Goal: Navigation & Orientation: Find specific page/section

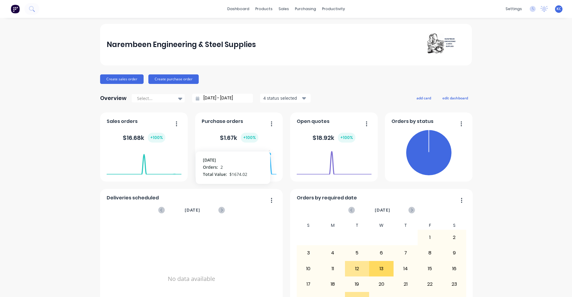
click at [267, 154] on foreignobject at bounding box center [239, 162] width 75 height 25
click at [234, 121] on span "Purchase orders" at bounding box center [222, 121] width 41 height 7
click at [271, 122] on icon "button" at bounding box center [271, 123] width 1 height 5
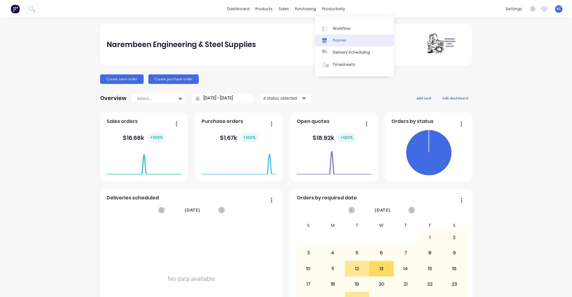
click at [340, 42] on div "Planner" at bounding box center [340, 40] width 14 height 5
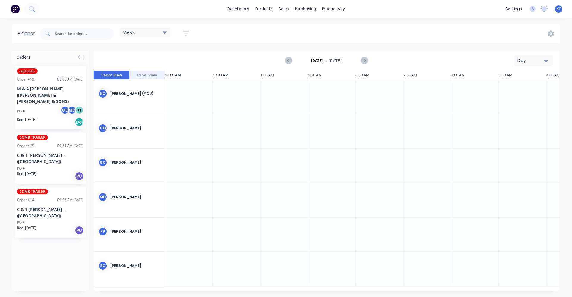
scroll to position [0, 1716]
click at [364, 59] on icon "Next page" at bounding box center [363, 60] width 7 height 7
click at [235, 10] on link "dashboard" at bounding box center [238, 8] width 28 height 9
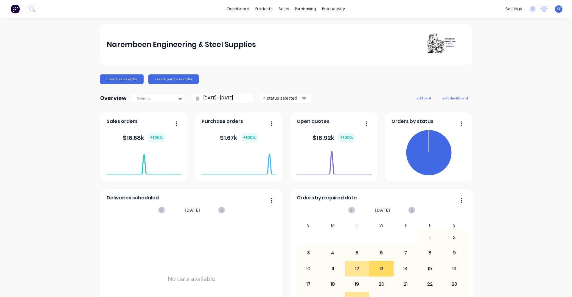
click at [221, 122] on span "Purchase orders" at bounding box center [222, 121] width 41 height 7
click at [354, 72] on div "Narembeen Engineering & Steel Supplies Create sales order Create purchase order…" at bounding box center [286, 179] width 372 height 311
click at [280, 28] on div "Product Catalogue" at bounding box center [288, 28] width 37 height 5
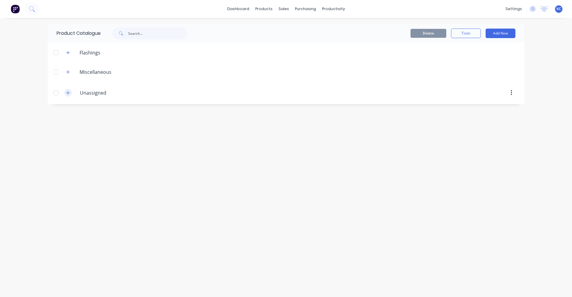
click at [69, 95] on button "button" at bounding box center [67, 92] width 7 height 7
